Goal: Go to known website: Go to known website

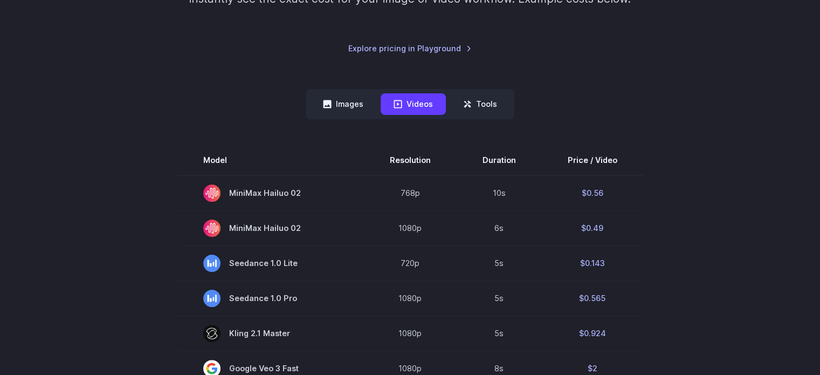
scroll to position [216, 0]
click at [350, 98] on button "Images" at bounding box center [343, 103] width 66 height 21
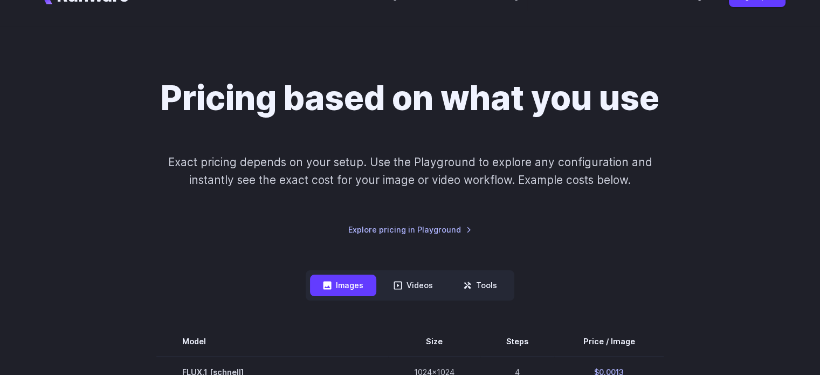
scroll to position [0, 0]
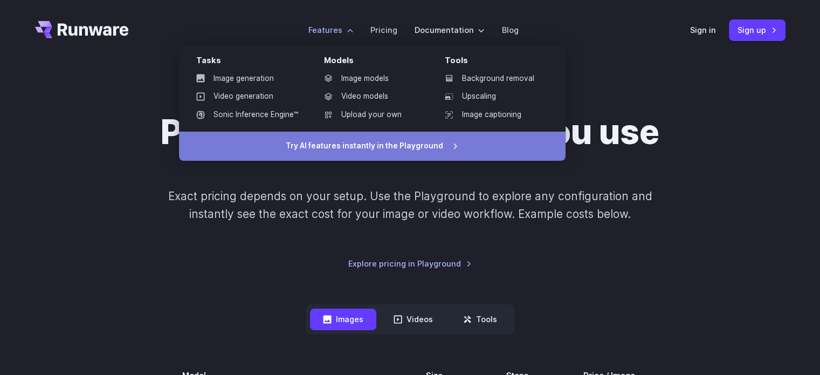
click at [356, 151] on link "Try AI features instantly in the Playground" at bounding box center [372, 146] width 387 height 29
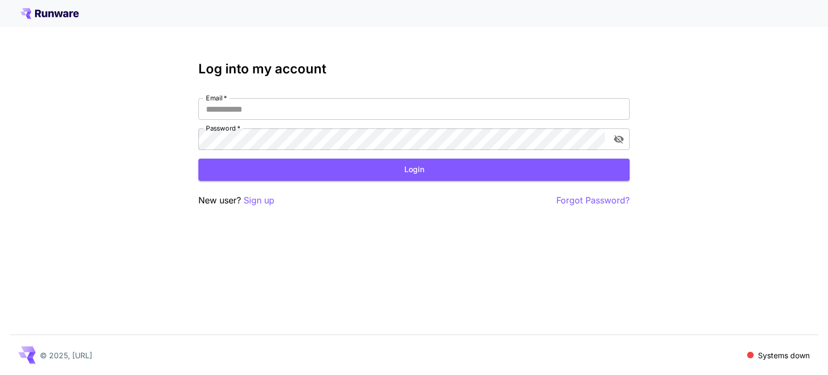
click at [64, 15] on icon at bounding box center [65, 14] width 5 height 6
